Goal: Check status: Check status

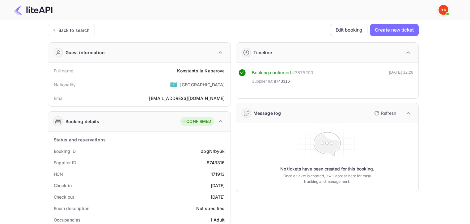
click at [77, 33] on div "Back to search" at bounding box center [71, 30] width 47 height 12
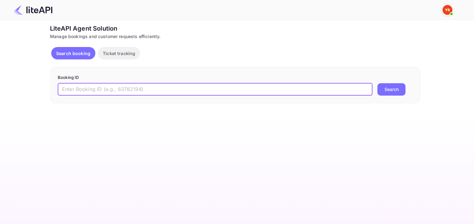
click at [142, 87] on input "text" at bounding box center [215, 89] width 315 height 12
paste input "8901115"
type input "8901115"
click at [378, 83] on button "Search" at bounding box center [392, 89] width 28 height 12
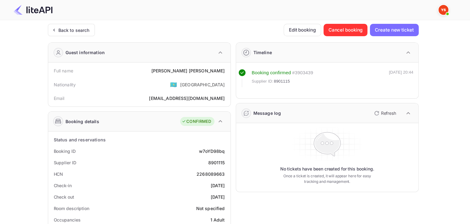
scroll to position [1, 0]
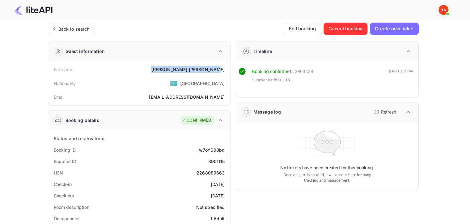
drag, startPoint x: 187, startPoint y: 68, endPoint x: 226, endPoint y: 68, distance: 39.5
click at [226, 68] on div "Full name [PERSON_NAME]" at bounding box center [139, 69] width 177 height 11
copy div "[PERSON_NAME]"
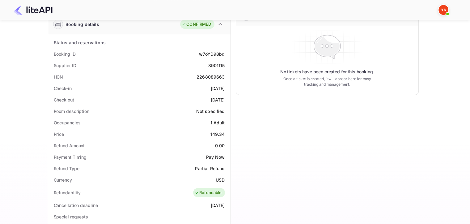
scroll to position [98, 0]
drag, startPoint x: 211, startPoint y: 133, endPoint x: 230, endPoint y: 133, distance: 18.8
click at [230, 133] on div "Booking details CONFIRMED Status and reservations Booking ID w7oYD98bq Supplier…" at bounding box center [139, 194] width 183 height 361
drag, startPoint x: 210, startPoint y: 131, endPoint x: 225, endPoint y: 133, distance: 15.3
click at [225, 133] on div "Price 149.34" at bounding box center [139, 133] width 177 height 11
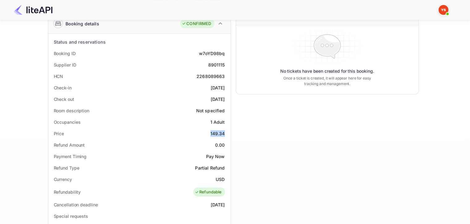
copy div "149.34"
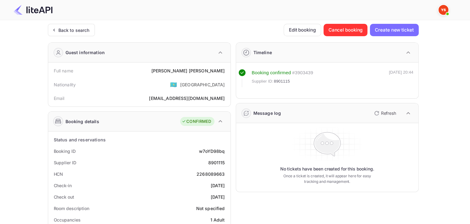
click at [86, 33] on div "Back to search" at bounding box center [71, 30] width 47 height 12
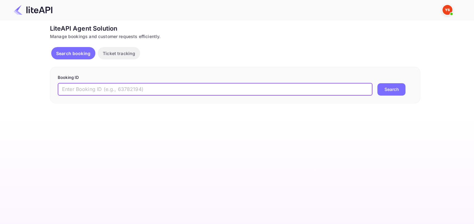
click at [111, 90] on input "text" at bounding box center [215, 89] width 315 height 12
paste input "8398572"
type input "8398572"
click at [378, 83] on button "Search" at bounding box center [392, 89] width 28 height 12
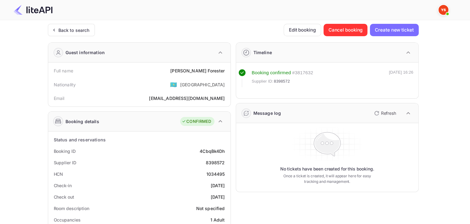
scroll to position [2, 0]
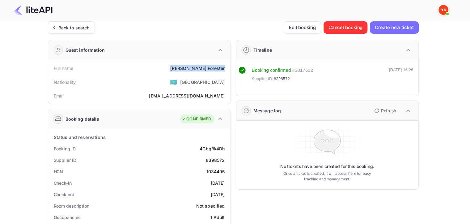
drag, startPoint x: 196, startPoint y: 67, endPoint x: 226, endPoint y: 69, distance: 30.4
click at [226, 69] on div "Full name [PERSON_NAME]" at bounding box center [139, 67] width 177 height 11
copy div "[PERSON_NAME]"
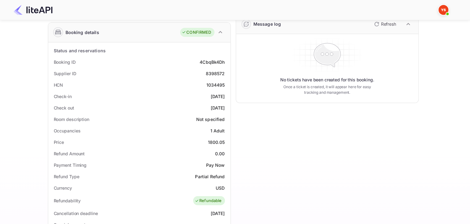
scroll to position [94, 0]
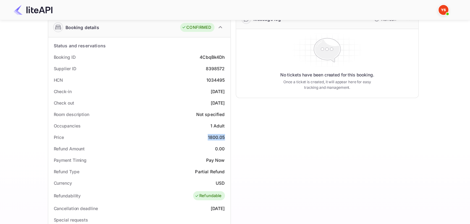
drag, startPoint x: 203, startPoint y: 139, endPoint x: 225, endPoint y: 137, distance: 22.3
click at [225, 137] on div "Price 1800.05" at bounding box center [139, 136] width 177 height 11
copy div "1800.05"
